Goal: Task Accomplishment & Management: Manage account settings

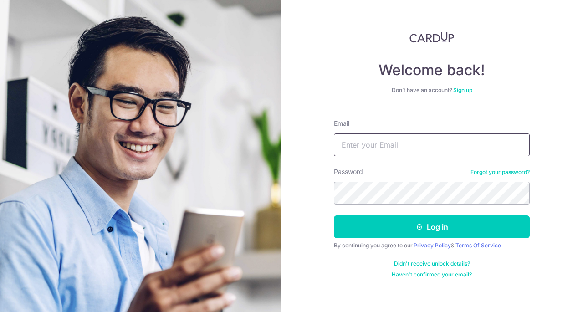
type input "[EMAIL_ADDRESS][DOMAIN_NAME]"
click at [334, 215] on button "Log in" at bounding box center [432, 226] width 196 height 23
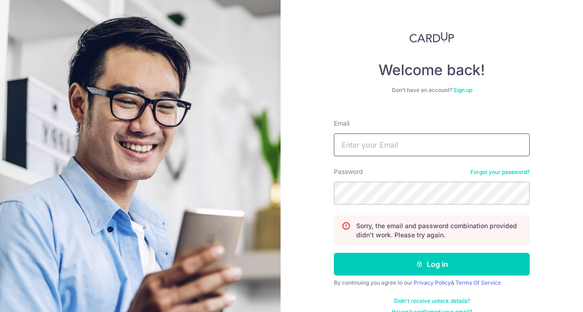
click at [389, 147] on input "Email" at bounding box center [432, 144] width 196 height 23
type input "[EMAIL_ADDRESS][DOMAIN_NAME]"
click at [334, 253] on button "Log in" at bounding box center [432, 264] width 196 height 23
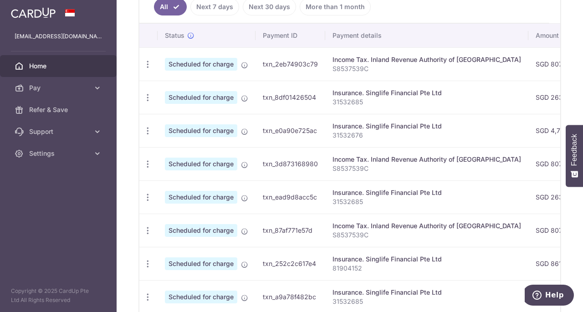
scroll to position [137, 0]
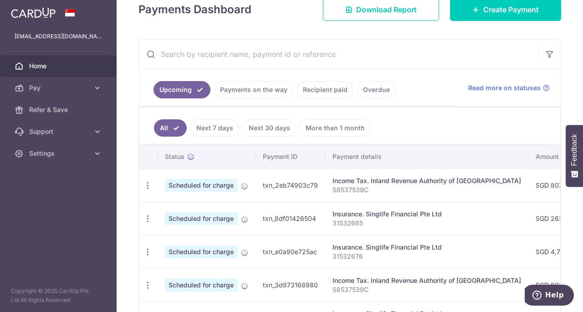
click at [270, 83] on link "Payments on the way" at bounding box center [253, 89] width 79 height 17
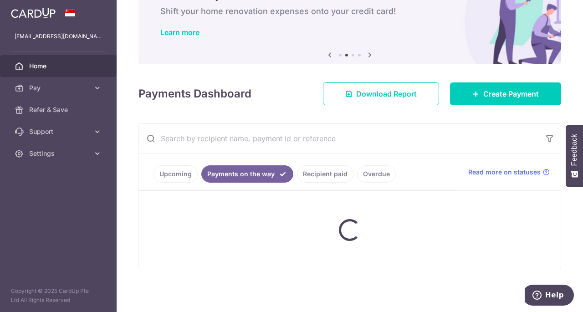
scroll to position [97, 0]
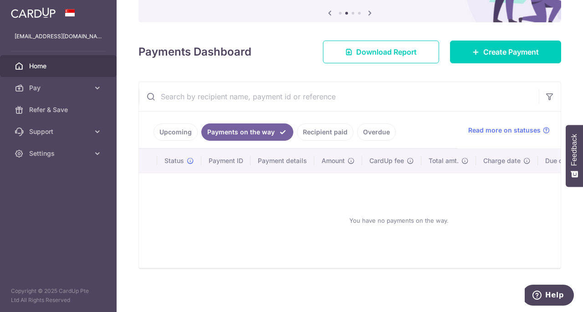
click at [317, 123] on link "Recipient paid" at bounding box center [325, 131] width 56 height 17
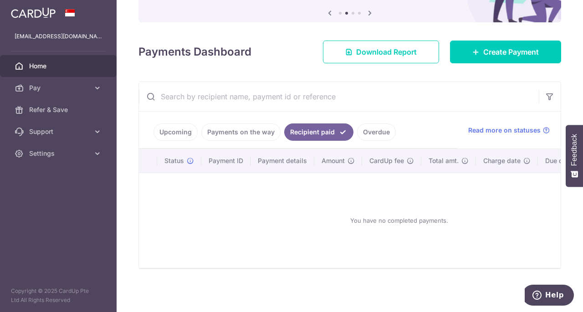
click at [169, 126] on link "Upcoming" at bounding box center [175, 131] width 44 height 17
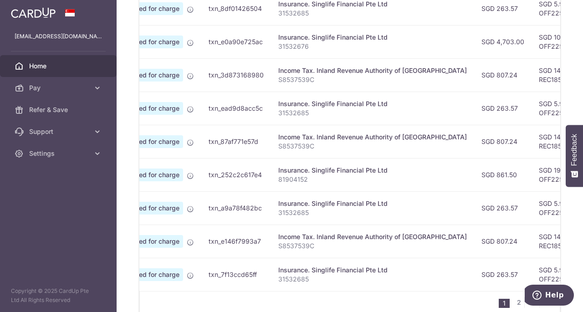
scroll to position [0, 0]
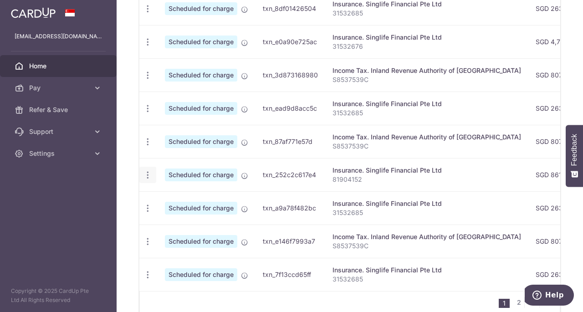
click at [150, 172] on icon "button" at bounding box center [148, 175] width 10 height 10
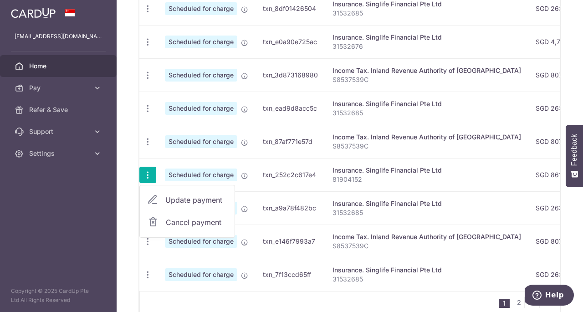
click at [165, 194] on span "Update payment" at bounding box center [196, 199] width 62 height 11
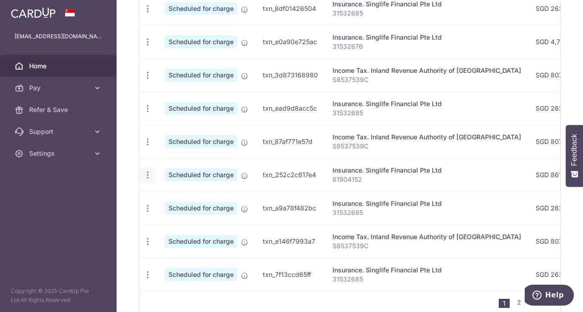
radio input "true"
type input "861.50"
type input "[DATE]"
type input "81904152"
type input "OFF225"
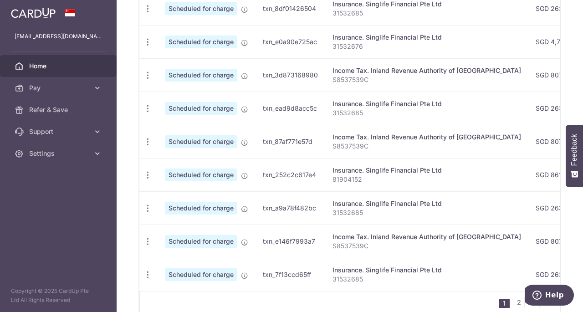
scroll to position [392, 0]
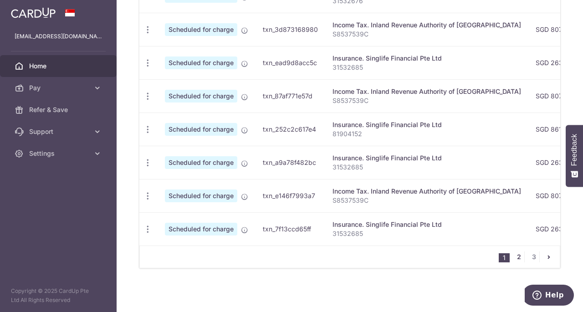
click at [517, 254] on link "2" at bounding box center [518, 256] width 11 height 11
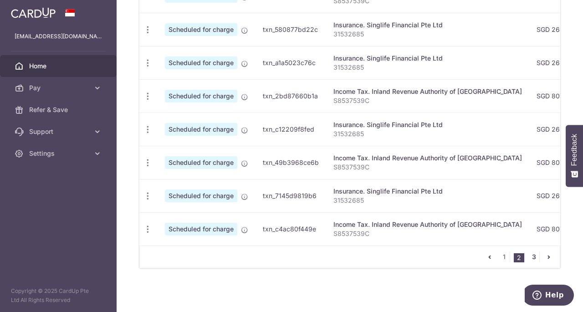
click at [530, 257] on link "3" at bounding box center [533, 256] width 11 height 11
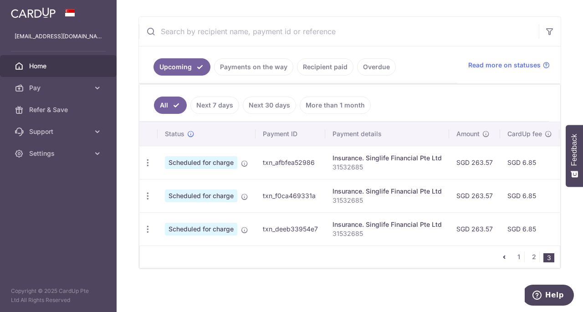
scroll to position [0, 0]
